Goal: Information Seeking & Learning: Learn about a topic

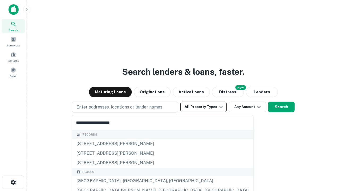
click at [127, 181] on div "[GEOGRAPHIC_DATA], [GEOGRAPHIC_DATA], [GEOGRAPHIC_DATA]" at bounding box center [162, 181] width 181 height 10
click at [203, 107] on button "All Property Types" at bounding box center [203, 107] width 46 height 11
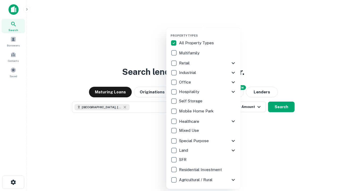
click at [208, 32] on button "button" at bounding box center [207, 32] width 74 height 0
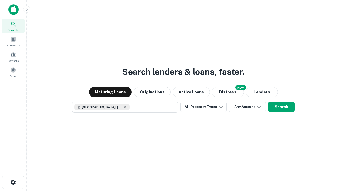
scroll to position [8, 0]
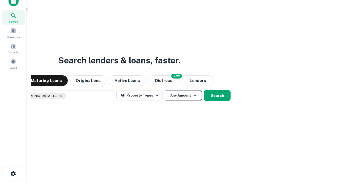
click at [165, 90] on button "Any Amount" at bounding box center [183, 95] width 37 height 11
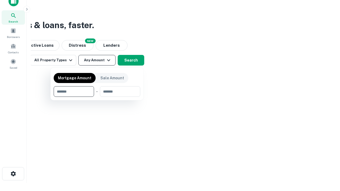
type input "*******"
click at [97, 97] on button "button" at bounding box center [97, 97] width 87 height 0
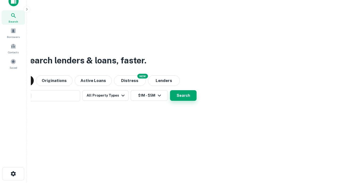
click at [170, 90] on button "Search" at bounding box center [183, 95] width 27 height 11
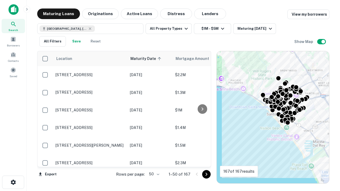
click at [153, 174] on body "Search Borrowers Contacts Saved Maturing Loans Originations Active Loans Distre…" at bounding box center [170, 95] width 340 height 191
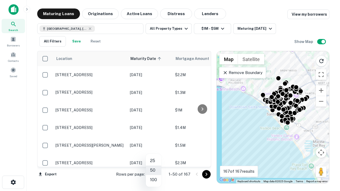
click at [153, 161] on li "25" at bounding box center [153, 161] width 15 height 10
